Goal: Task Accomplishment & Management: Complete application form

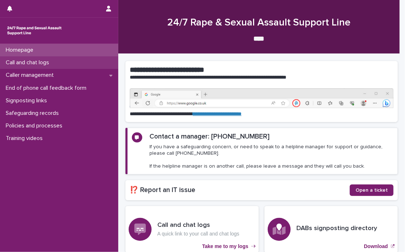
click at [19, 59] on p "Call and chat logs" at bounding box center [29, 62] width 52 height 7
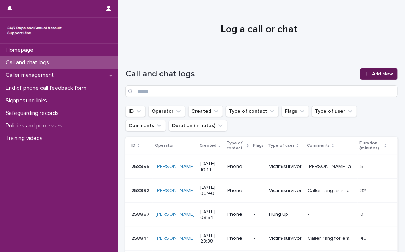
click at [371, 70] on link "Add New" at bounding box center [379, 73] width 38 height 11
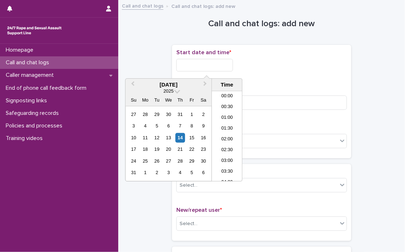
click at [195, 62] on input "text" at bounding box center [204, 65] width 57 height 13
click at [223, 112] on li "17:00" at bounding box center [227, 114] width 30 height 11
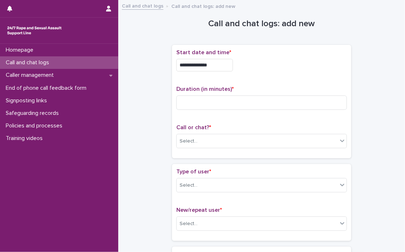
click at [225, 65] on input "**********" at bounding box center [204, 65] width 57 height 13
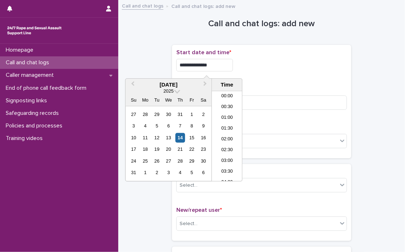
scroll to position [326, 0]
type input "**********"
click at [274, 67] on div "**********" at bounding box center [261, 65] width 171 height 13
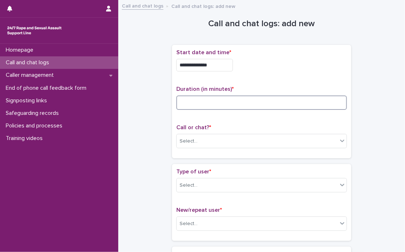
click at [232, 103] on input at bounding box center [261, 102] width 171 height 14
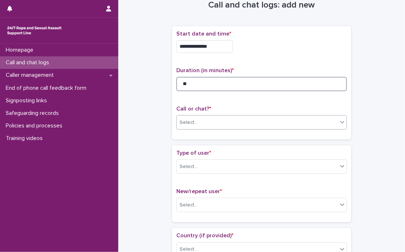
scroll to position [36, 0]
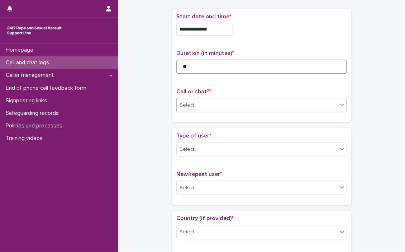
type input "**"
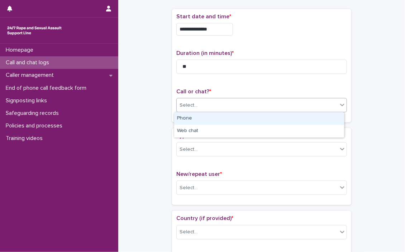
click at [339, 106] on icon at bounding box center [342, 104] width 7 height 7
click at [178, 116] on div "Phone" at bounding box center [259, 118] width 170 height 13
click at [178, 116] on div "Call or chat? * option Phone focused, 1 of 2. 2 results available. Use Up and D…" at bounding box center [261, 103] width 171 height 30
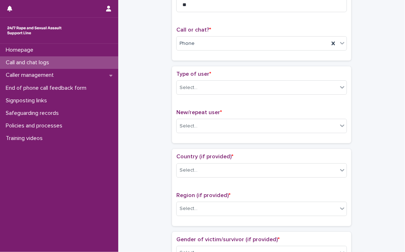
scroll to position [108, 0]
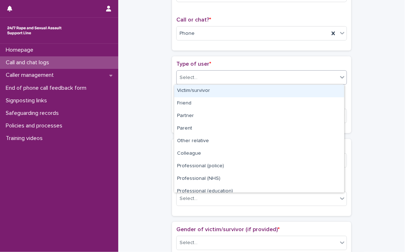
click at [341, 79] on icon at bounding box center [342, 76] width 7 height 7
click at [189, 88] on div "Victim/survivor" at bounding box center [259, 91] width 170 height 13
click at [189, 88] on div "Type of user * option Victim/survivor focused, 1 of 15. 15 results available. U…" at bounding box center [261, 76] width 171 height 30
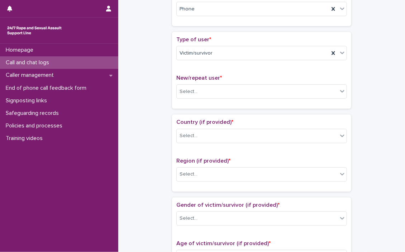
scroll to position [143, 0]
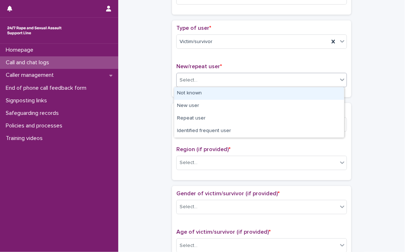
click at [341, 79] on icon at bounding box center [342, 80] width 4 height 3
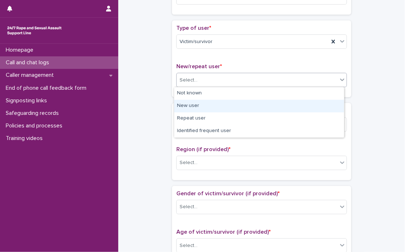
click at [199, 104] on div "New user" at bounding box center [259, 106] width 170 height 13
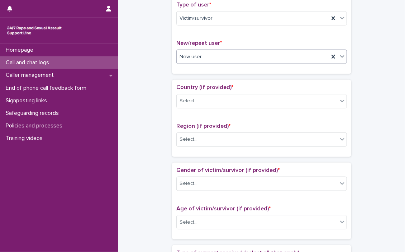
scroll to position [179, 0]
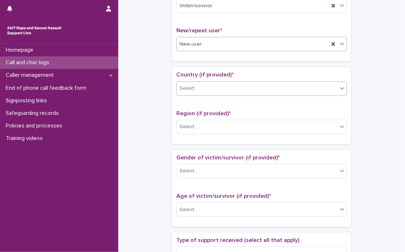
click at [340, 88] on icon at bounding box center [342, 88] width 7 height 7
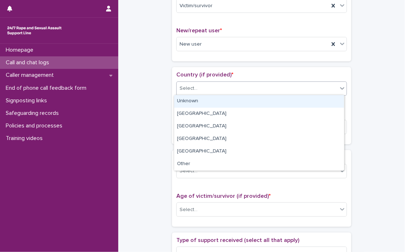
click at [340, 88] on icon at bounding box center [342, 88] width 7 height 7
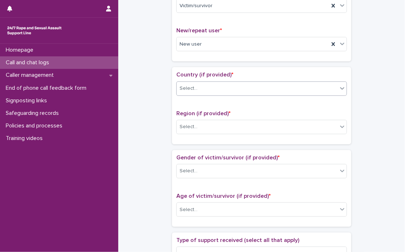
click at [340, 88] on icon at bounding box center [342, 88] width 7 height 7
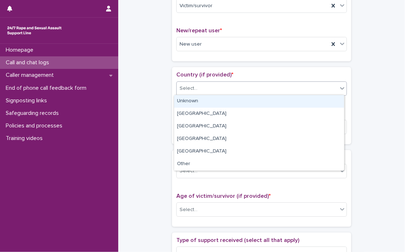
click at [340, 88] on icon at bounding box center [342, 88] width 7 height 7
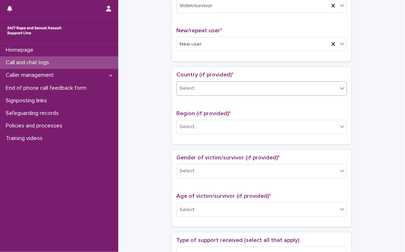
click at [340, 88] on icon at bounding box center [342, 88] width 7 height 7
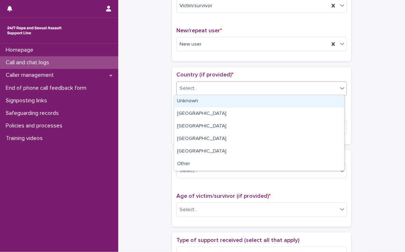
click at [340, 88] on icon at bounding box center [342, 88] width 7 height 7
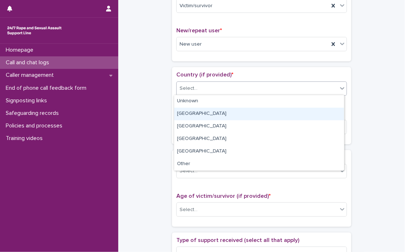
click at [201, 115] on div "[GEOGRAPHIC_DATA]" at bounding box center [259, 114] width 170 height 13
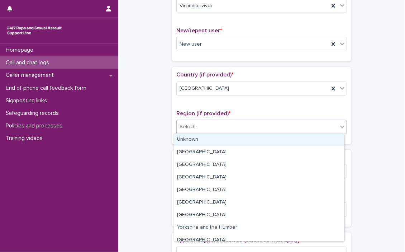
click at [341, 128] on icon at bounding box center [342, 126] width 7 height 7
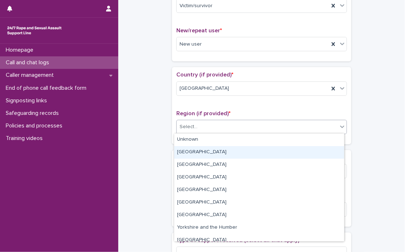
click at [221, 151] on div "[GEOGRAPHIC_DATA]" at bounding box center [259, 152] width 170 height 13
click at [221, 151] on div "Gender of victim/survivor (if provided) * Select... Age of victim/survivor (if …" at bounding box center [261, 188] width 179 height 77
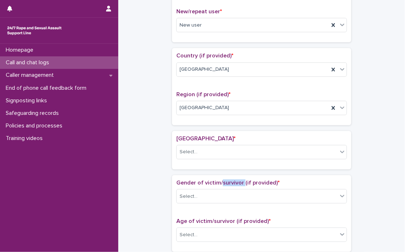
scroll to position [201, 0]
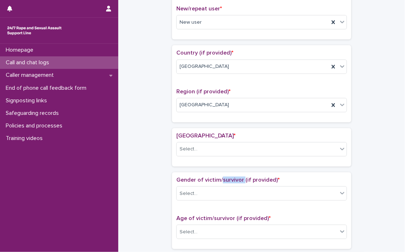
drag, startPoint x: 221, startPoint y: 151, endPoint x: 339, endPoint y: 150, distance: 117.5
click at [339, 150] on icon at bounding box center [342, 148] width 7 height 7
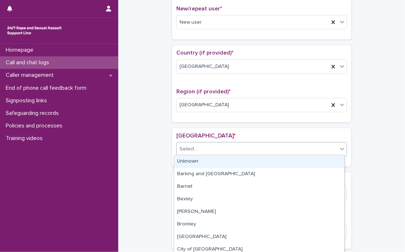
click at [339, 150] on icon at bounding box center [342, 148] width 7 height 7
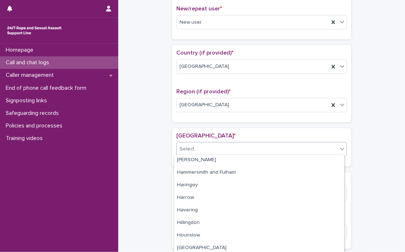
scroll to position [151, 0]
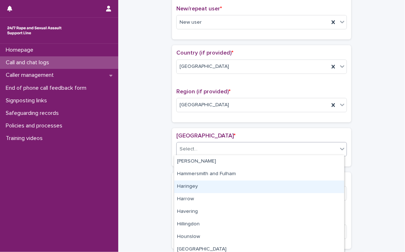
click at [185, 185] on div "Haringey" at bounding box center [259, 186] width 170 height 13
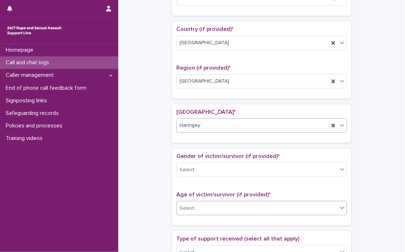
scroll to position [237, 0]
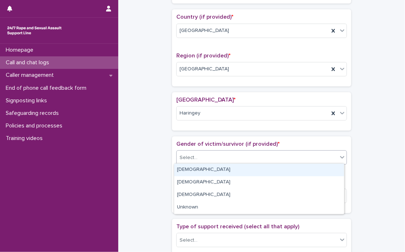
click at [340, 155] on icon at bounding box center [342, 156] width 7 height 7
click at [183, 168] on div "[DEMOGRAPHIC_DATA]" at bounding box center [259, 169] width 170 height 13
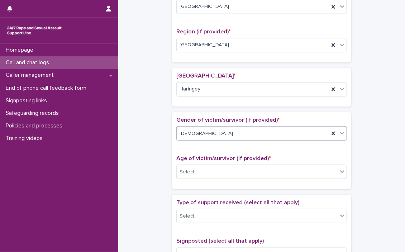
scroll to position [273, 0]
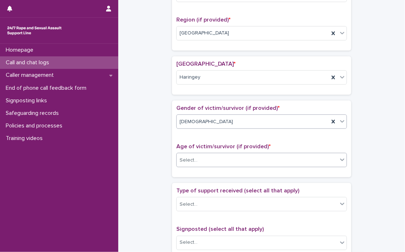
click at [341, 160] on icon at bounding box center [342, 159] width 7 height 7
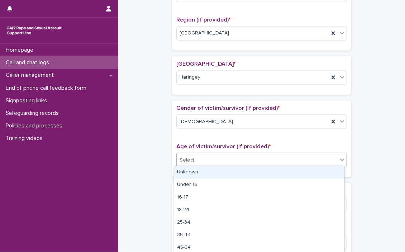
click at [340, 159] on icon at bounding box center [342, 159] width 4 height 3
click at [221, 173] on div "Unknown" at bounding box center [259, 172] width 170 height 13
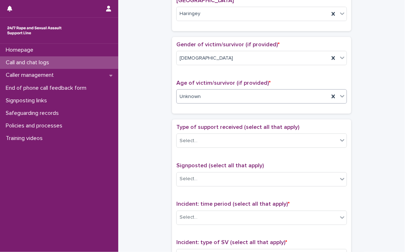
scroll to position [344, 0]
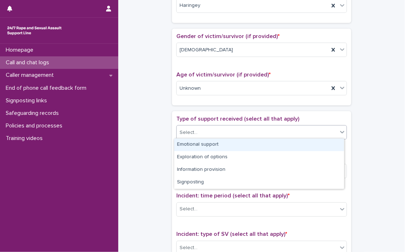
click at [340, 132] on icon at bounding box center [342, 131] width 7 height 7
click at [231, 144] on div "Emotional support" at bounding box center [259, 144] width 170 height 13
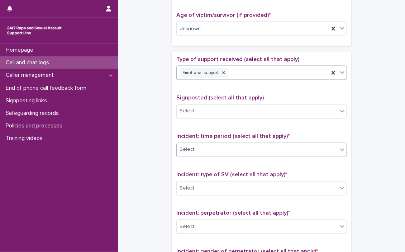
scroll to position [416, 0]
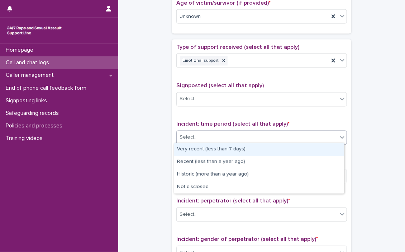
click at [339, 137] on icon at bounding box center [342, 137] width 7 height 7
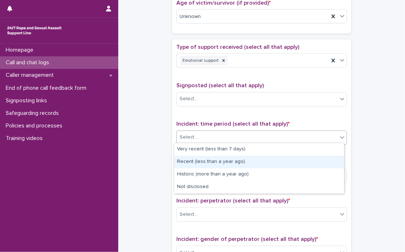
click at [219, 162] on div "Recent (less than a year ago)" at bounding box center [259, 162] width 170 height 13
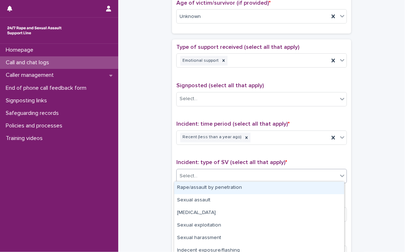
click at [340, 175] on icon at bounding box center [342, 175] width 7 height 7
click at [274, 185] on div "Rape/assault by penetration" at bounding box center [259, 187] width 170 height 13
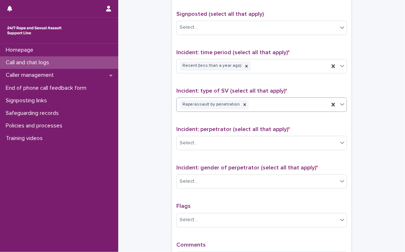
scroll to position [488, 0]
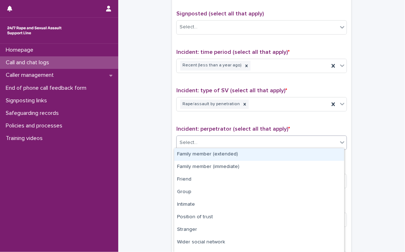
click at [338, 144] on div at bounding box center [342, 142] width 9 height 13
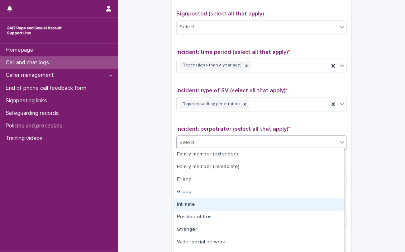
click at [183, 202] on div "Intimate" at bounding box center [259, 204] width 170 height 13
click at [183, 203] on span "Flags" at bounding box center [183, 206] width 14 height 6
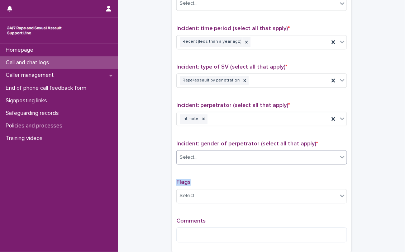
scroll to position [524, 0]
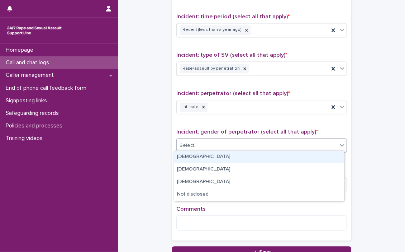
click at [339, 143] on icon at bounding box center [342, 144] width 7 height 7
click at [180, 154] on div "[DEMOGRAPHIC_DATA]" at bounding box center [259, 157] width 170 height 13
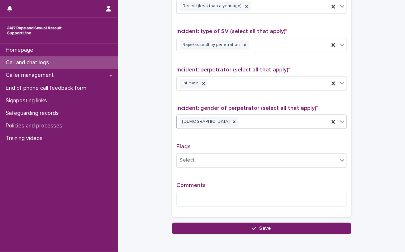
scroll to position [559, 0]
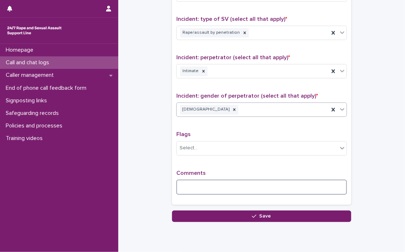
click at [210, 182] on textarea at bounding box center [261, 186] width 171 height 15
click at [254, 185] on textarea "**********" at bounding box center [261, 186] width 171 height 15
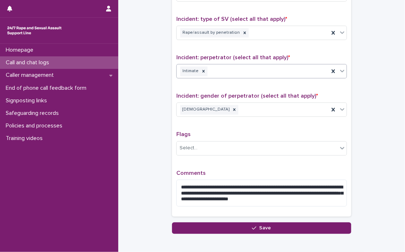
click at [325, 74] on div "Intimate" at bounding box center [253, 71] width 152 height 13
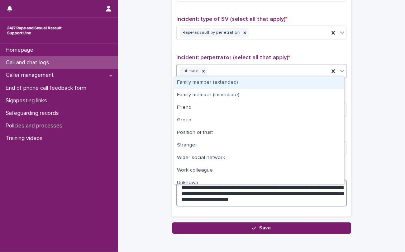
click at [339, 198] on textarea "**********" at bounding box center [261, 192] width 171 height 27
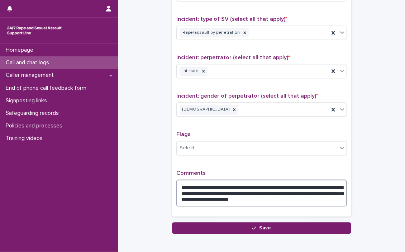
click at [233, 196] on textarea "**********" at bounding box center [261, 192] width 171 height 27
click at [300, 192] on textarea "**********" at bounding box center [261, 192] width 171 height 27
click at [294, 197] on textarea "**********" at bounding box center [261, 192] width 171 height 27
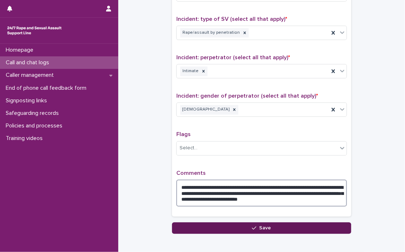
type textarea "**********"
click at [292, 223] on button "Save" at bounding box center [261, 227] width 179 height 11
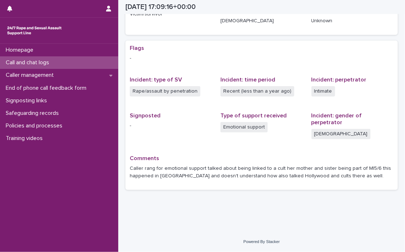
scroll to position [108, 0]
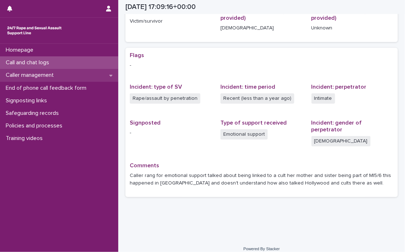
click at [27, 74] on p "Caller management" at bounding box center [31, 75] width 57 height 7
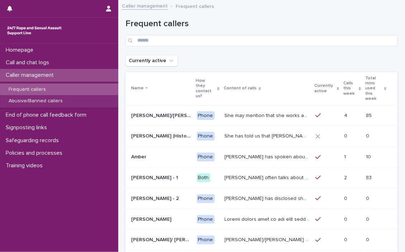
click at [230, 132] on p "She has told us that [PERSON_NAME] was involved with her abuse. Men from [GEOGR…" at bounding box center [268, 136] width 86 height 8
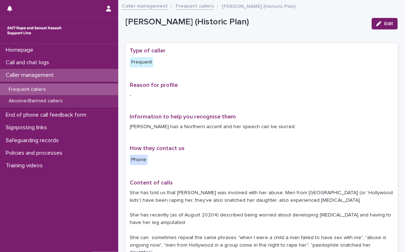
scroll to position [36, 0]
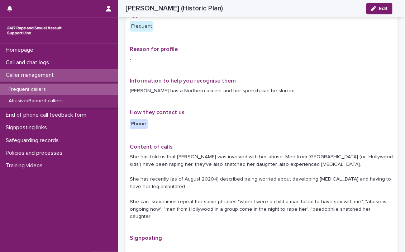
click at [322, 91] on p "[PERSON_NAME] has a Northern accent and her speech can be slurred." at bounding box center [262, 91] width 264 height 8
click at [28, 73] on p "Caller management" at bounding box center [31, 75] width 57 height 7
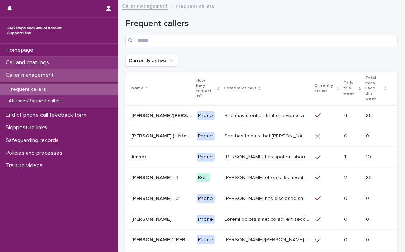
click at [23, 61] on p "Call and chat logs" at bounding box center [29, 62] width 52 height 7
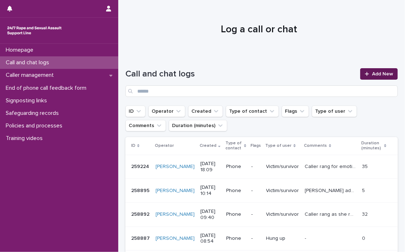
click at [376, 70] on link "Add New" at bounding box center [379, 73] width 38 height 11
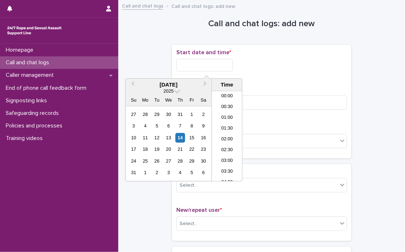
click at [186, 65] on input "text" at bounding box center [204, 65] width 57 height 13
drag, startPoint x: 186, startPoint y: 65, endPoint x: 194, endPoint y: 62, distance: 8.7
click at [186, 65] on input "text" at bounding box center [204, 65] width 57 height 13
click at [227, 122] on li "18:00" at bounding box center [227, 125] width 30 height 11
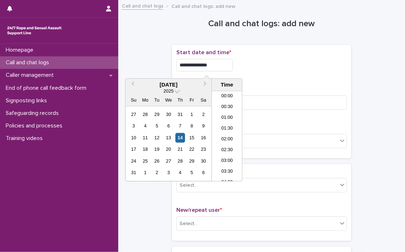
click at [222, 67] on input "**********" at bounding box center [204, 65] width 57 height 13
type input "**********"
click at [293, 83] on div "**********" at bounding box center [261, 101] width 171 height 105
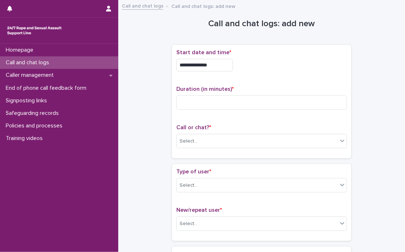
click at [293, 83] on div "**********" at bounding box center [261, 101] width 171 height 105
click at [197, 105] on input at bounding box center [261, 102] width 171 height 14
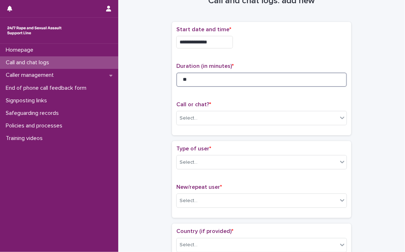
scroll to position [36, 0]
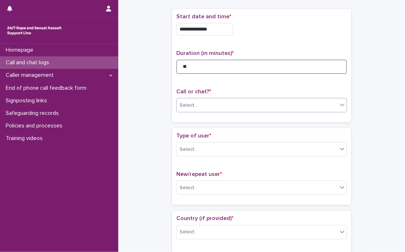
type input "**"
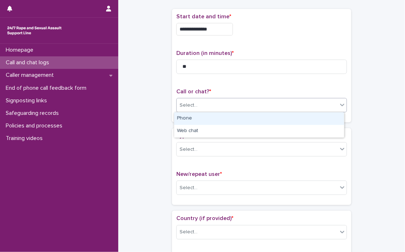
click at [342, 103] on icon at bounding box center [342, 104] width 7 height 7
click at [201, 116] on div "Phone" at bounding box center [259, 118] width 170 height 13
click at [201, 116] on div "Call or chat? * option Phone focused, 1 of 2. 2 results available. Use Up and D…" at bounding box center [261, 103] width 171 height 30
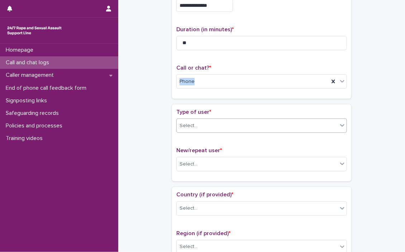
scroll to position [72, 0]
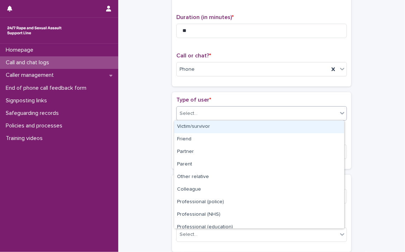
click at [339, 111] on icon at bounding box center [342, 112] width 7 height 7
click at [210, 126] on div "Victim/survivor" at bounding box center [259, 126] width 170 height 13
click at [210, 126] on div "Type of user * option Victim/survivor focused, 1 of 15. 15 results available. U…" at bounding box center [261, 130] width 171 height 68
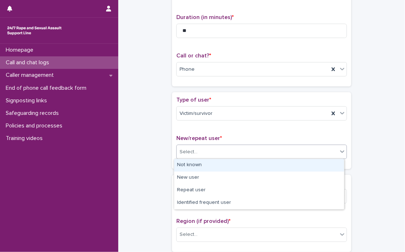
click at [339, 152] on icon at bounding box center [342, 151] width 7 height 7
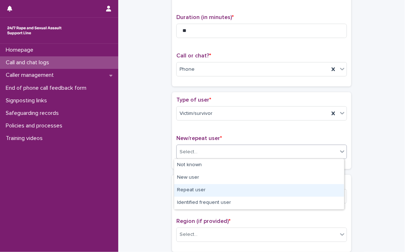
click at [190, 190] on div "Repeat user" at bounding box center [259, 190] width 170 height 13
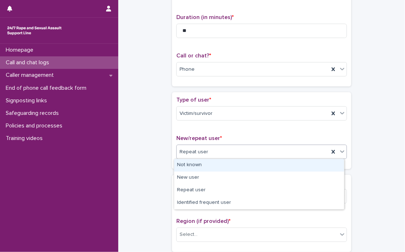
click at [342, 153] on icon at bounding box center [342, 151] width 7 height 7
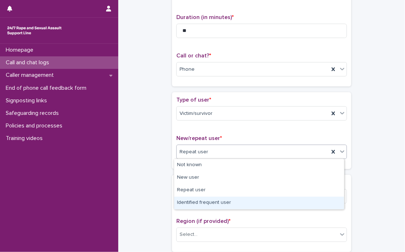
click at [239, 203] on div "Identified frequent user" at bounding box center [259, 202] width 170 height 13
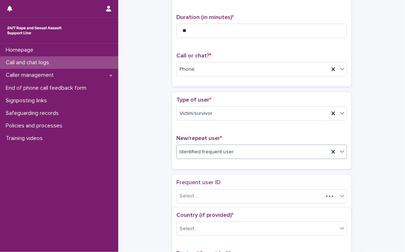
scroll to position [108, 0]
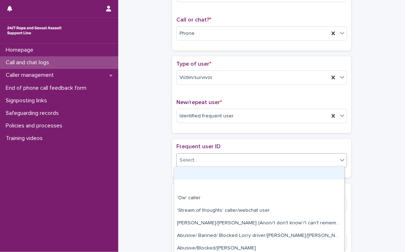
click at [341, 159] on icon at bounding box center [342, 159] width 7 height 7
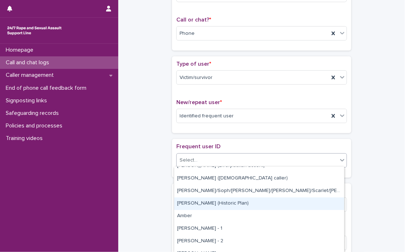
click at [198, 202] on div "[PERSON_NAME] (Historic Plan)" at bounding box center [259, 203] width 170 height 13
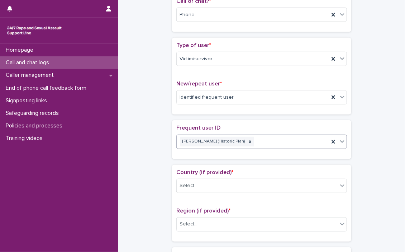
scroll to position [143, 0]
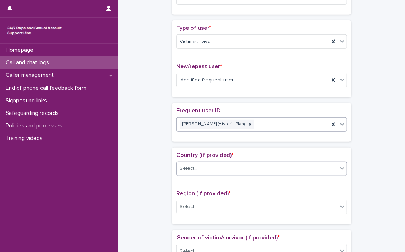
click at [341, 167] on icon at bounding box center [342, 168] width 4 height 3
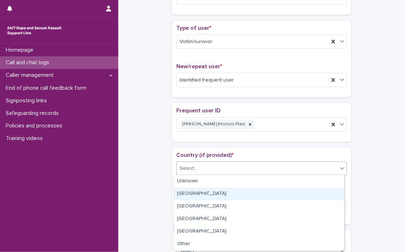
click at [220, 194] on div "[GEOGRAPHIC_DATA]" at bounding box center [259, 193] width 170 height 13
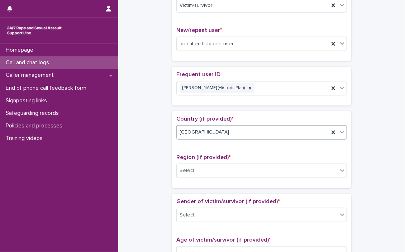
scroll to position [215, 0]
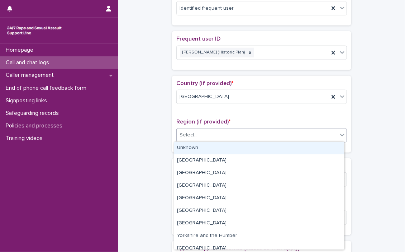
click at [340, 135] on icon at bounding box center [342, 134] width 7 height 7
click at [193, 147] on div "Unknown" at bounding box center [259, 148] width 170 height 13
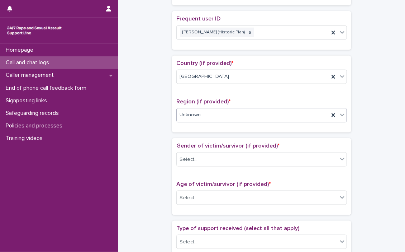
scroll to position [251, 0]
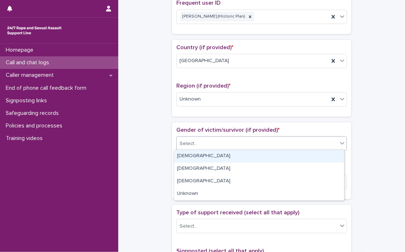
click at [342, 145] on icon at bounding box center [342, 142] width 7 height 7
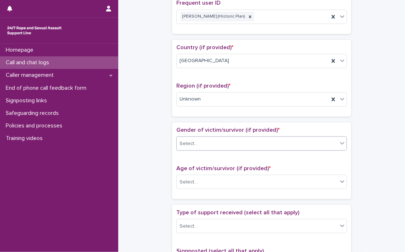
click at [340, 145] on icon at bounding box center [342, 142] width 7 height 7
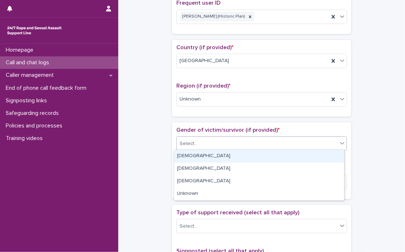
click at [206, 157] on div "[DEMOGRAPHIC_DATA]" at bounding box center [259, 156] width 170 height 13
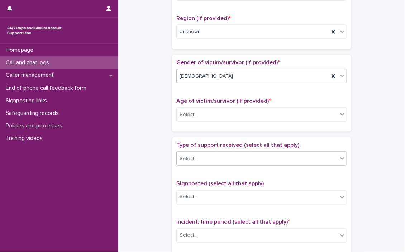
scroll to position [323, 0]
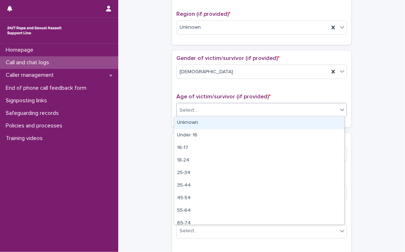
click at [341, 112] on div at bounding box center [342, 109] width 9 height 13
click at [339, 111] on icon at bounding box center [342, 109] width 7 height 7
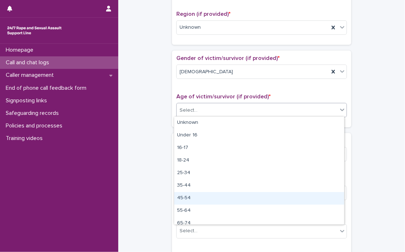
scroll to position [18, 0]
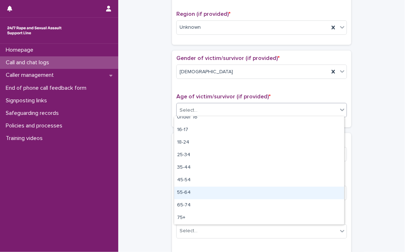
click at [195, 191] on div "55-64" at bounding box center [259, 192] width 170 height 13
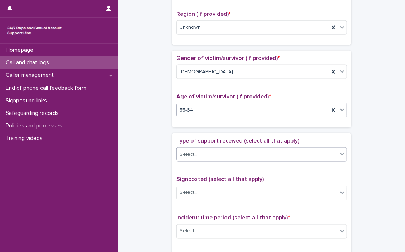
click at [340, 153] on icon at bounding box center [342, 154] width 4 height 3
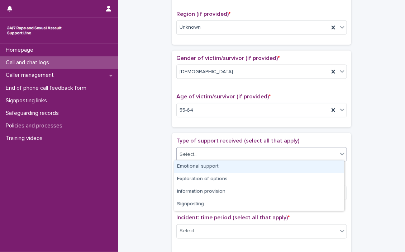
click at [340, 153] on icon at bounding box center [342, 154] width 4 height 3
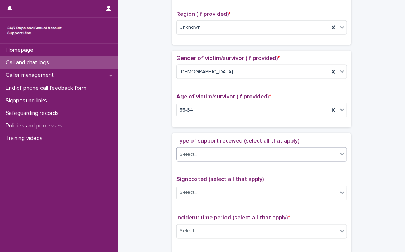
click at [339, 156] on div at bounding box center [342, 153] width 9 height 13
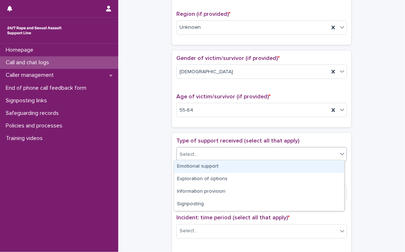
click at [258, 164] on div "Emotional support" at bounding box center [259, 166] width 170 height 13
click at [258, 164] on div "Type of support received (select all that apply) option Emotional support focus…" at bounding box center [261, 152] width 171 height 30
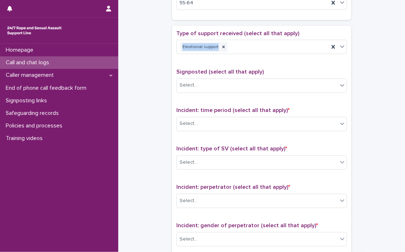
scroll to position [430, 0]
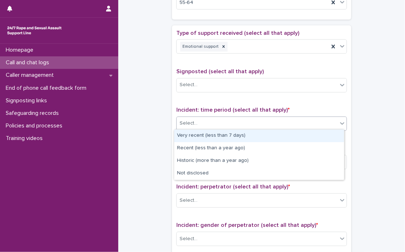
click at [340, 123] on icon at bounding box center [342, 123] width 7 height 7
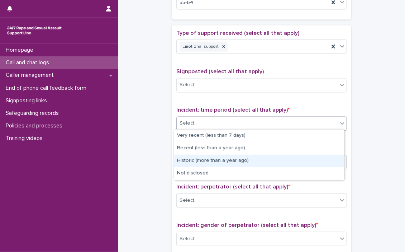
click at [222, 161] on div "Historic (more than a year ago)" at bounding box center [259, 160] width 170 height 13
click at [222, 161] on div "Select..." at bounding box center [257, 162] width 161 height 12
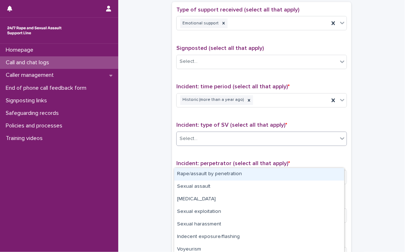
scroll to position [466, 0]
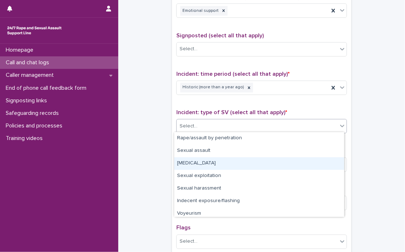
click at [209, 161] on div "[MEDICAL_DATA]" at bounding box center [259, 163] width 170 height 13
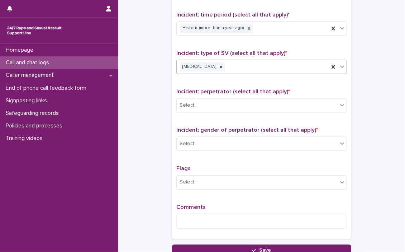
scroll to position [538, 0]
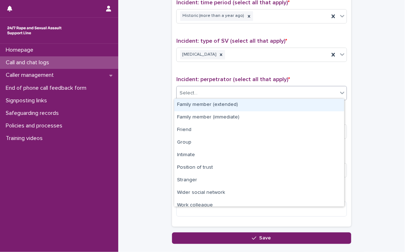
click at [339, 90] on icon at bounding box center [342, 92] width 7 height 7
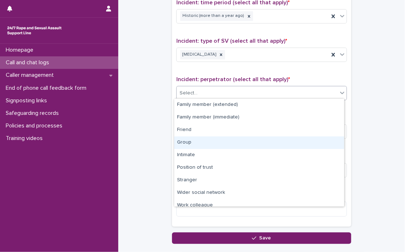
click at [185, 141] on div "Group" at bounding box center [259, 142] width 170 height 13
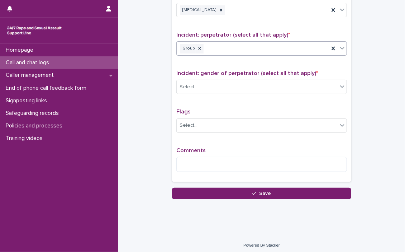
scroll to position [583, 0]
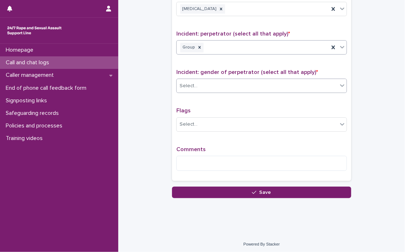
click at [340, 85] on icon at bounding box center [342, 85] width 7 height 7
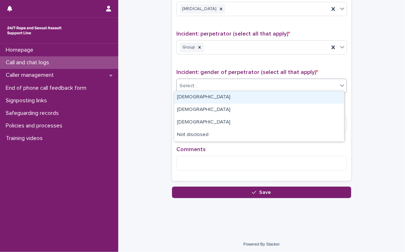
click at [221, 95] on div "[DEMOGRAPHIC_DATA]" at bounding box center [259, 97] width 170 height 13
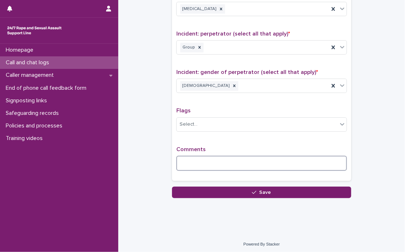
click at [184, 161] on textarea at bounding box center [261, 163] width 171 height 15
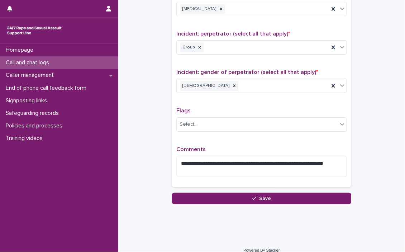
click at [225, 59] on div "**********" at bounding box center [261, 30] width 171 height 306
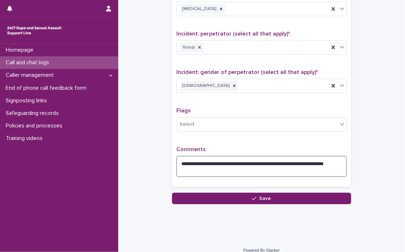
click at [210, 166] on textarea "**********" at bounding box center [261, 167] width 171 height 22
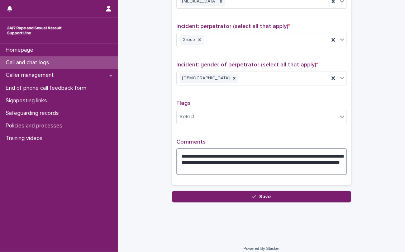
scroll to position [595, 0]
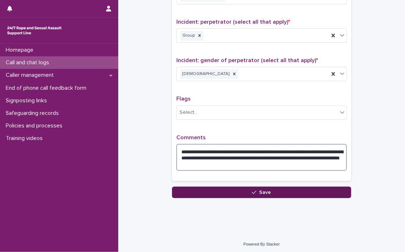
type textarea "**********"
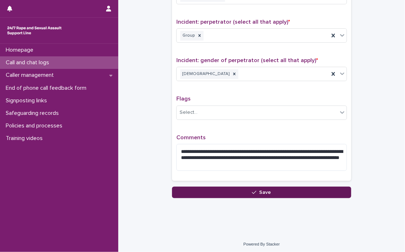
click at [249, 186] on button "Save" at bounding box center [261, 191] width 179 height 11
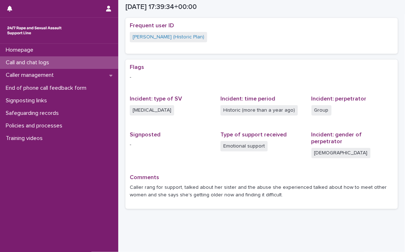
scroll to position [150, 0]
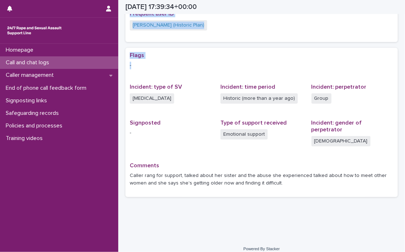
drag, startPoint x: 359, startPoint y: 14, endPoint x: 130, endPoint y: 94, distance: 241.9
click at [130, 94] on div "Loading... Saving… Operator [PERSON_NAME] Type of contact Phone Date and time c…" at bounding box center [261, 47] width 272 height 309
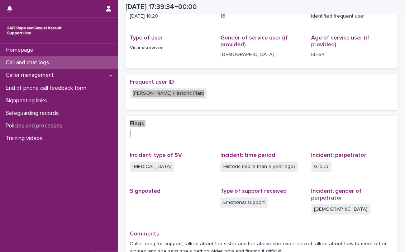
scroll to position [118, 0]
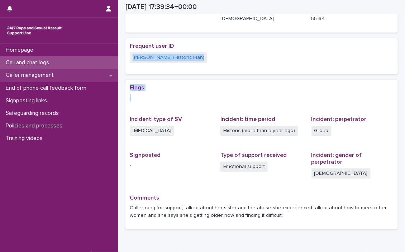
click at [36, 74] on p "Caller management" at bounding box center [31, 75] width 57 height 7
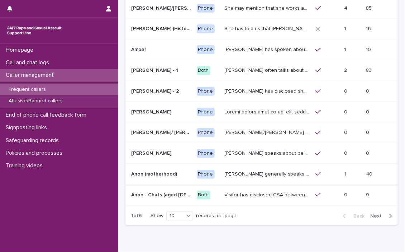
scroll to position [108, 0]
click at [232, 24] on p "She has told us that [PERSON_NAME] was involved with her abuse. Men from [GEOGR…" at bounding box center [268, 28] width 86 height 8
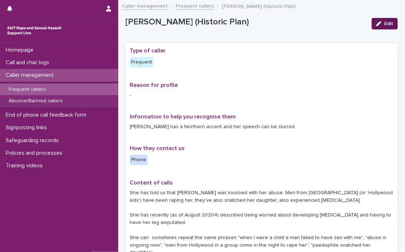
click at [384, 21] on span "Edit" at bounding box center [388, 23] width 9 height 5
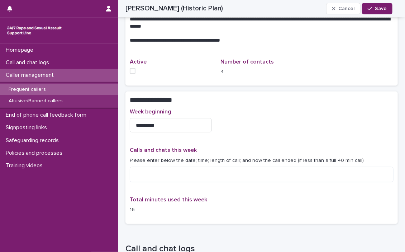
scroll to position [323, 0]
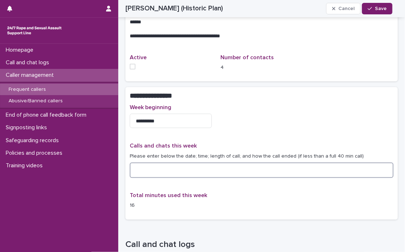
click at [139, 162] on textarea at bounding box center [262, 169] width 264 height 15
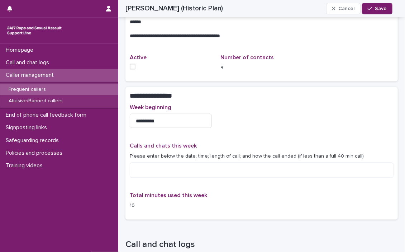
click at [149, 143] on div "Calls and chats this week Please enter below the date; time; length of call; an…" at bounding box center [262, 162] width 264 height 41
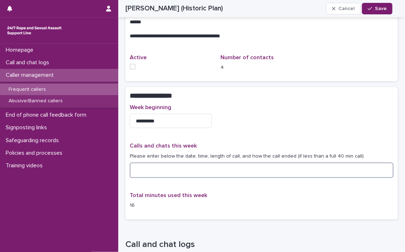
click at [152, 165] on textarea at bounding box center [262, 169] width 264 height 15
type textarea "**********"
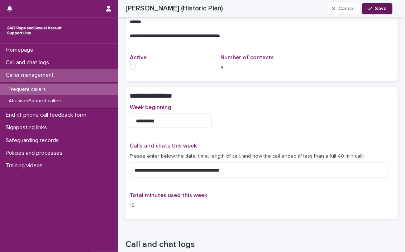
click at [384, 6] on span "Save" at bounding box center [381, 8] width 12 height 5
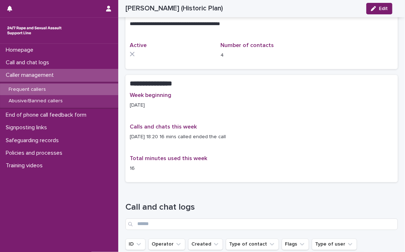
scroll to position [304, 0]
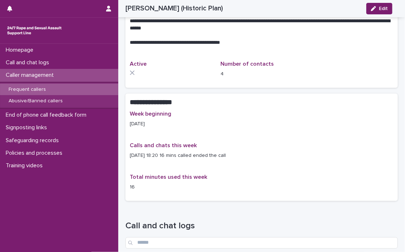
click at [27, 71] on div "Caller management" at bounding box center [59, 75] width 118 height 13
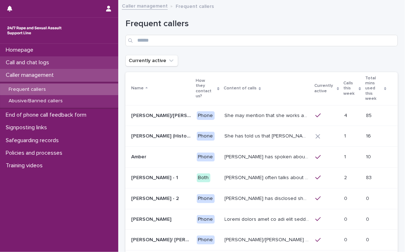
click at [32, 61] on p "Call and chat logs" at bounding box center [29, 62] width 52 height 7
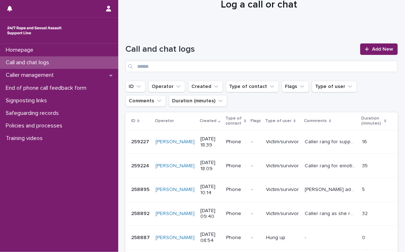
scroll to position [36, 0]
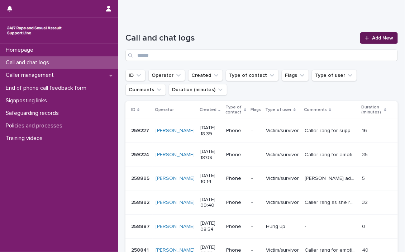
click at [373, 33] on link "Add New" at bounding box center [379, 37] width 38 height 11
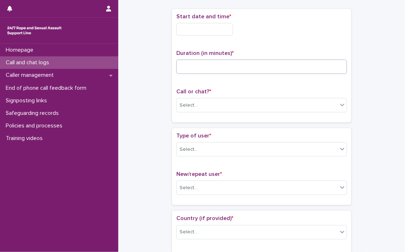
scroll to position [40, 0]
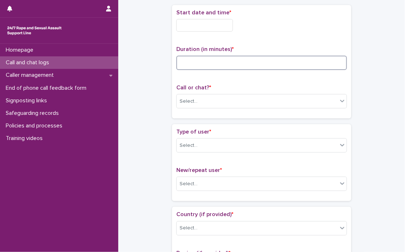
click at [177, 61] on input at bounding box center [261, 63] width 171 height 14
click at [196, 63] on input at bounding box center [261, 63] width 171 height 14
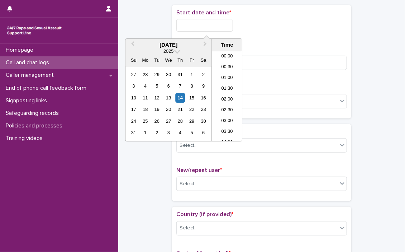
click at [194, 22] on input "text" at bounding box center [204, 25] width 57 height 13
click at [226, 82] on li "18:00" at bounding box center [227, 85] width 30 height 11
click at [226, 24] on input "**********" at bounding box center [204, 25] width 57 height 13
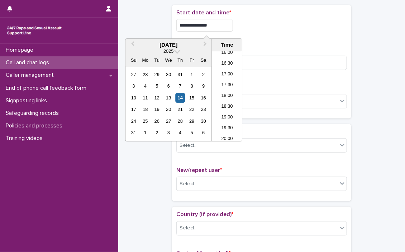
type input "**********"
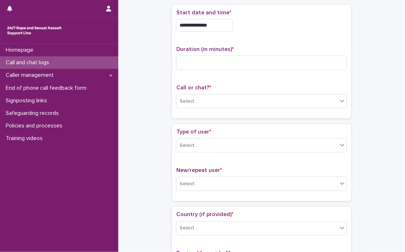
drag, startPoint x: 266, startPoint y: 35, endPoint x: 232, endPoint y: 70, distance: 49.2
click at [266, 35] on div "**********" at bounding box center [261, 23] width 171 height 28
click at [234, 61] on input at bounding box center [261, 63] width 171 height 14
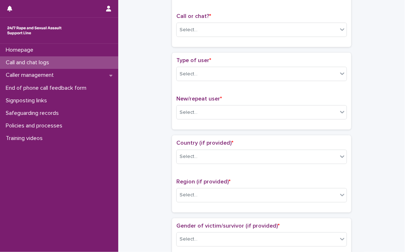
scroll to position [111, 0]
type input "*"
click at [339, 30] on icon at bounding box center [342, 28] width 7 height 7
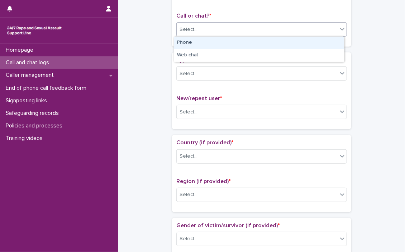
click at [211, 42] on div "Phone" at bounding box center [259, 43] width 170 height 13
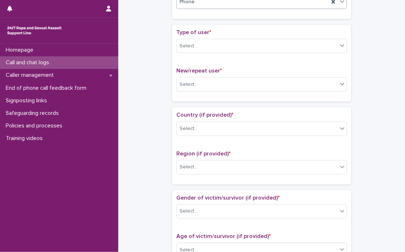
scroll to position [147, 0]
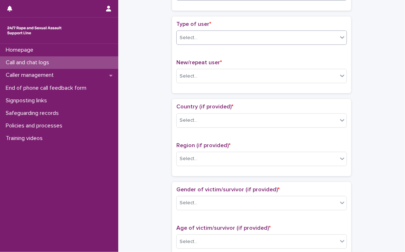
click at [342, 39] on icon at bounding box center [342, 37] width 7 height 7
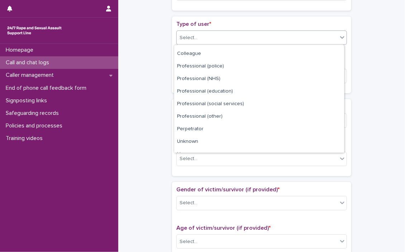
scroll to position [80, 0]
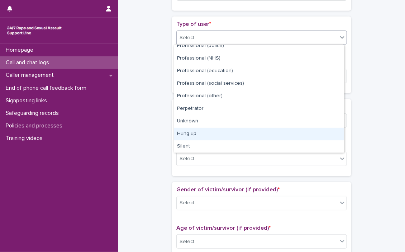
click at [211, 134] on div "Hung up" at bounding box center [259, 134] width 170 height 13
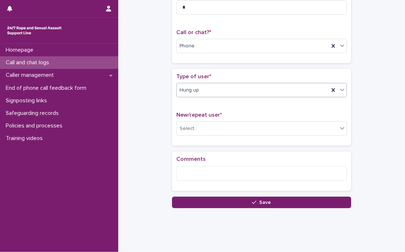
scroll to position [106, 0]
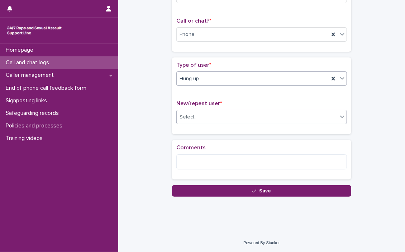
click at [341, 118] on icon at bounding box center [342, 116] width 7 height 7
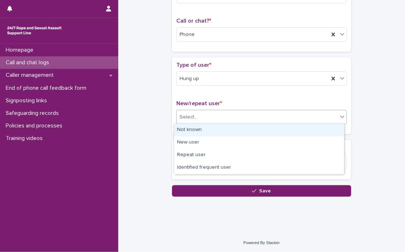
click at [248, 130] on div "Not known" at bounding box center [259, 130] width 170 height 13
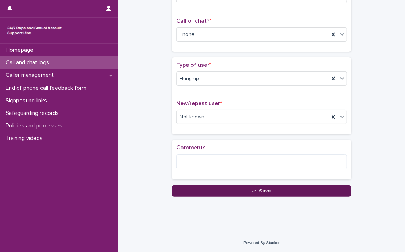
click at [260, 188] on span "Save" at bounding box center [265, 190] width 12 height 5
click at [260, 188] on div "Loading... Saving…" at bounding box center [261, 69] width 179 height 254
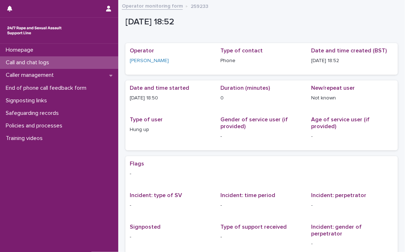
click at [32, 61] on p "Call and chat logs" at bounding box center [29, 62] width 52 height 7
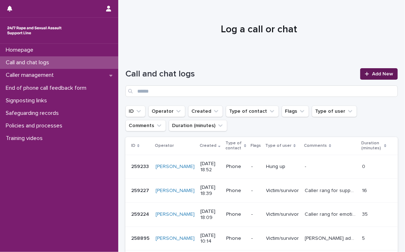
click at [376, 71] on link "Add New" at bounding box center [379, 73] width 38 height 11
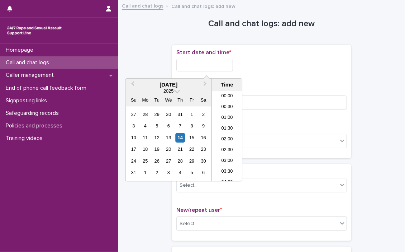
click at [180, 63] on input "text" at bounding box center [204, 65] width 57 height 13
click at [226, 133] on li "19:00" at bounding box center [227, 136] width 30 height 11
click at [226, 133] on div "Call or chat? * Select..." at bounding box center [261, 139] width 171 height 30
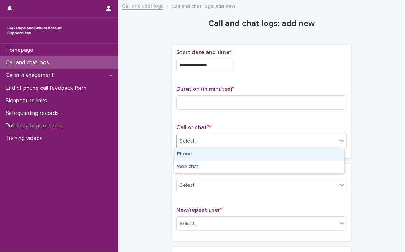
click at [233, 66] on input "**********" at bounding box center [204, 65] width 57 height 13
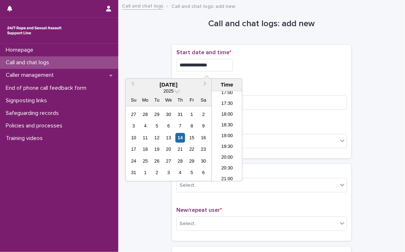
type input "**********"
click at [263, 74] on div "**********" at bounding box center [261, 63] width 171 height 28
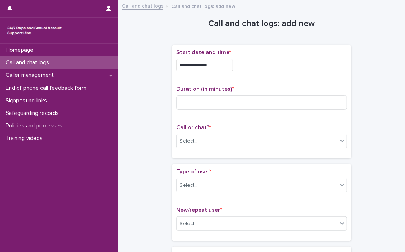
click at [263, 73] on div "**********" at bounding box center [261, 63] width 171 height 28
click at [203, 104] on input at bounding box center [261, 102] width 171 height 14
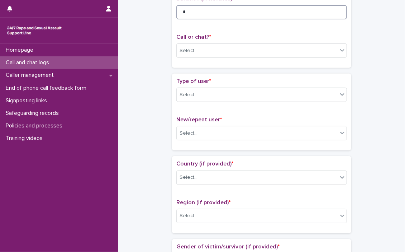
scroll to position [108, 0]
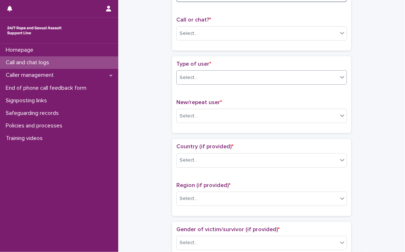
type input "*"
click at [340, 76] on icon at bounding box center [342, 76] width 7 height 7
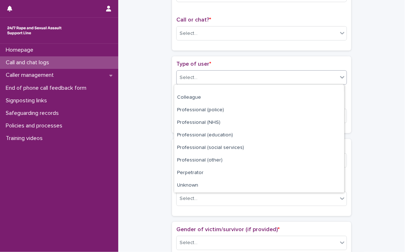
scroll to position [80, 0]
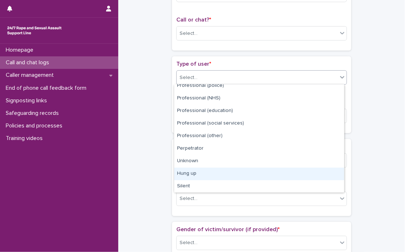
drag, startPoint x: 195, startPoint y: 174, endPoint x: 195, endPoint y: 167, distance: 6.5
click at [195, 173] on div "Hung up" at bounding box center [259, 173] width 170 height 13
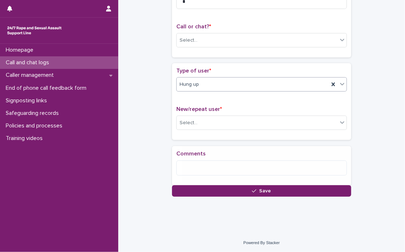
scroll to position [106, 0]
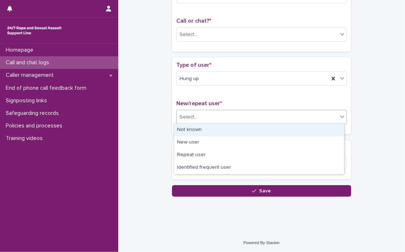
click at [341, 118] on icon at bounding box center [342, 116] width 7 height 7
drag, startPoint x: 228, startPoint y: 137, endPoint x: 214, endPoint y: 129, distance: 16.4
click at [214, 129] on div "Not known" at bounding box center [259, 130] width 170 height 13
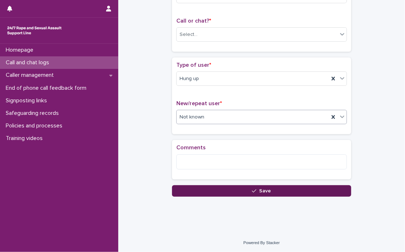
click at [264, 188] on span "Save" at bounding box center [265, 190] width 12 height 5
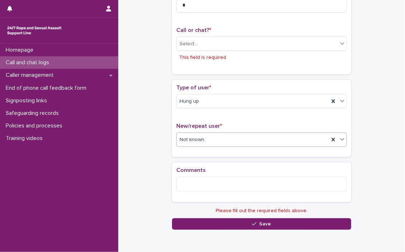
scroll to position [58, 0]
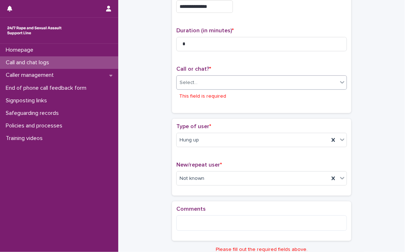
click at [342, 83] on icon at bounding box center [342, 81] width 7 height 7
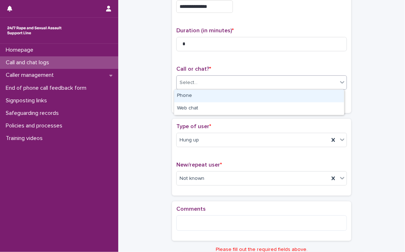
click at [272, 96] on div "Phone" at bounding box center [259, 96] width 170 height 13
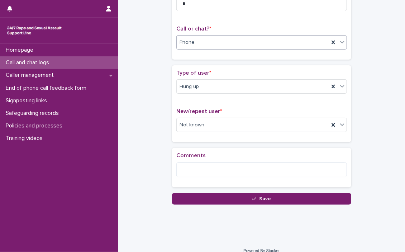
scroll to position [106, 0]
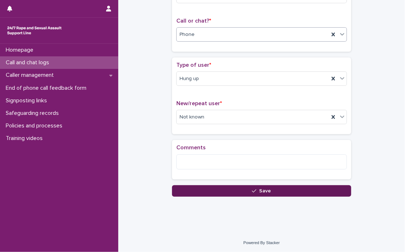
click at [261, 188] on span "Save" at bounding box center [265, 190] width 12 height 5
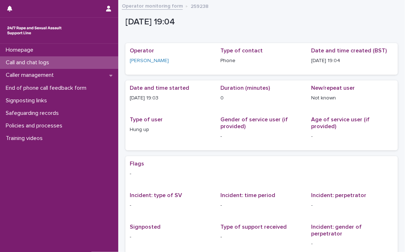
click at [35, 59] on p "Call and chat logs" at bounding box center [29, 62] width 52 height 7
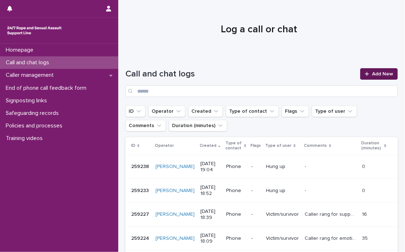
click at [378, 71] on span "Add New" at bounding box center [382, 73] width 21 height 5
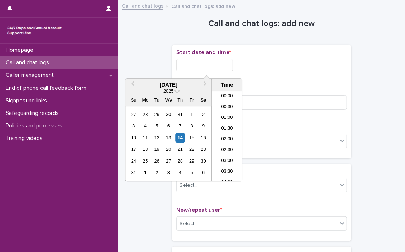
click at [194, 66] on input "text" at bounding box center [204, 65] width 57 height 13
click at [222, 133] on li "19:00" at bounding box center [227, 136] width 30 height 11
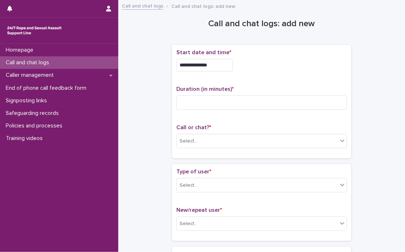
click at [222, 133] on div "Call or chat? * Select..." at bounding box center [261, 139] width 171 height 30
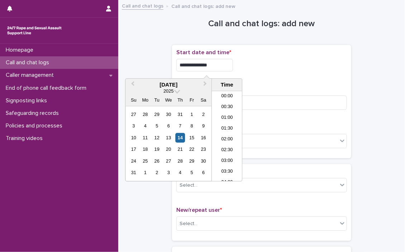
drag, startPoint x: 222, startPoint y: 133, endPoint x: 226, endPoint y: 63, distance: 69.7
click at [226, 63] on input "**********" at bounding box center [204, 65] width 57 height 13
type input "**********"
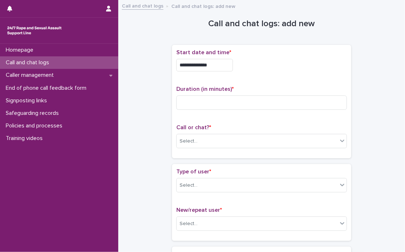
click at [271, 69] on div "**********" at bounding box center [261, 65] width 171 height 13
click at [232, 102] on input at bounding box center [261, 102] width 171 height 14
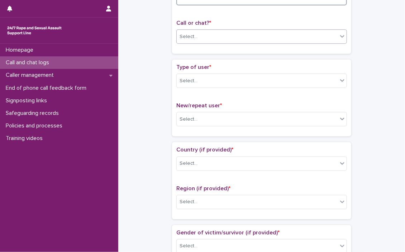
scroll to position [108, 0]
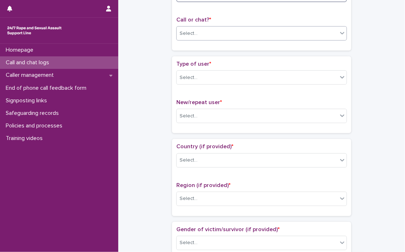
type input "*"
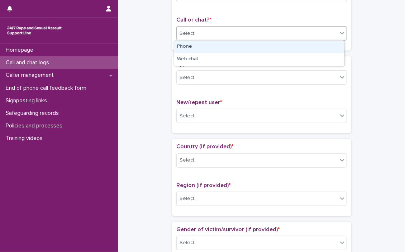
click at [340, 34] on icon at bounding box center [342, 32] width 7 height 7
click at [190, 47] on div "Phone" at bounding box center [259, 46] width 170 height 13
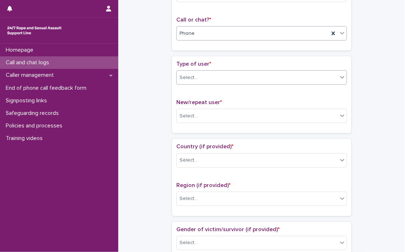
click at [339, 79] on icon at bounding box center [342, 76] width 7 height 7
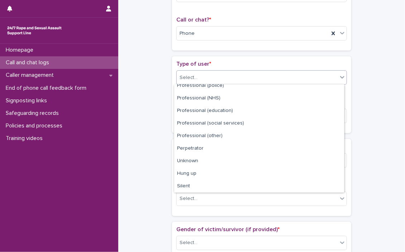
scroll to position [80, 0]
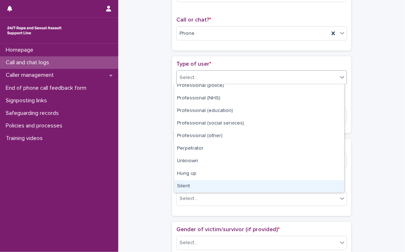
click at [188, 187] on div "Silent" at bounding box center [259, 186] width 170 height 13
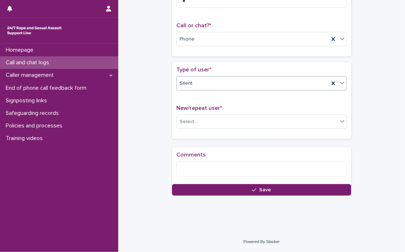
scroll to position [106, 0]
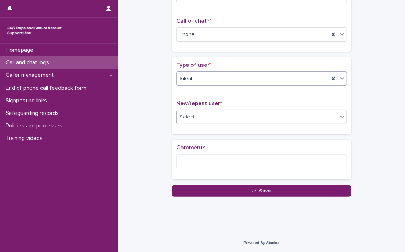
click at [339, 116] on icon at bounding box center [342, 116] width 7 height 7
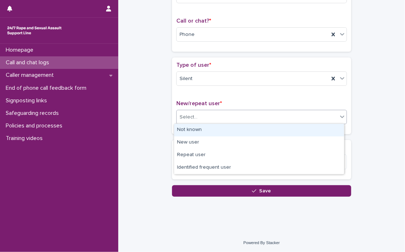
click at [200, 128] on div "Not known" at bounding box center [259, 130] width 170 height 13
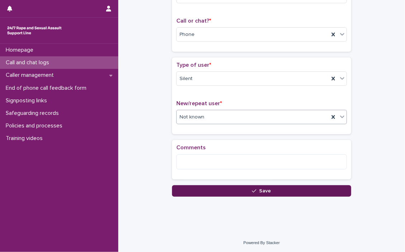
click at [263, 188] on span "Save" at bounding box center [265, 190] width 12 height 5
